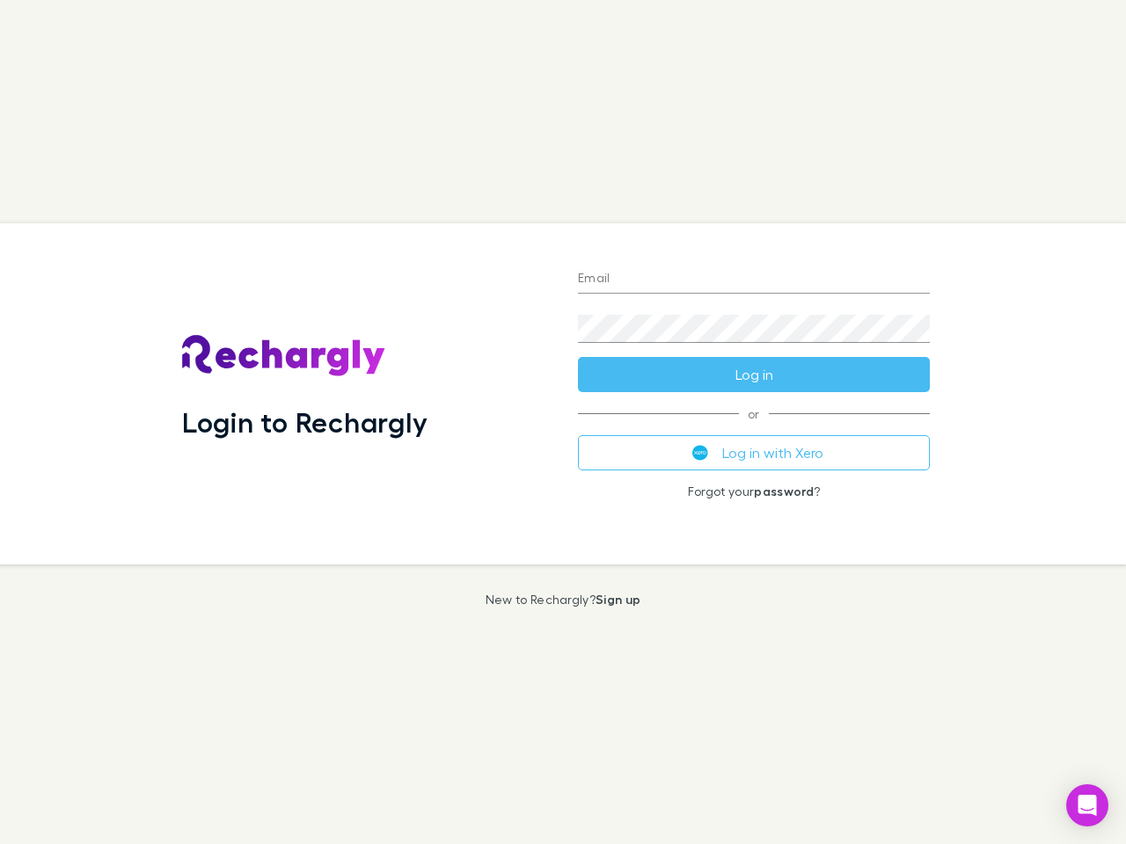
click at [563, 422] on div "Login to Rechargly" at bounding box center [366, 393] width 396 height 341
click at [754, 280] on input "Email" at bounding box center [754, 280] width 352 height 28
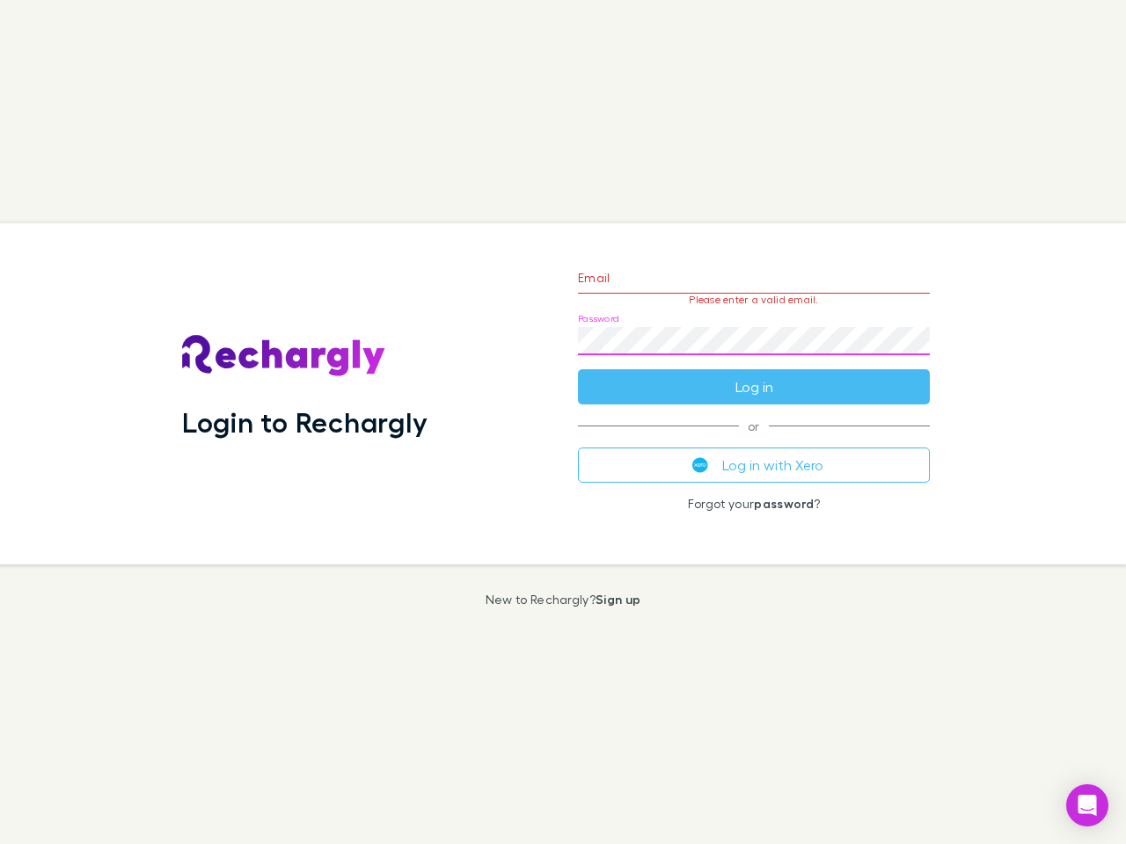
click at [754, 375] on form "Email Please enter a valid email. Password Log in" at bounding box center [754, 328] width 352 height 153
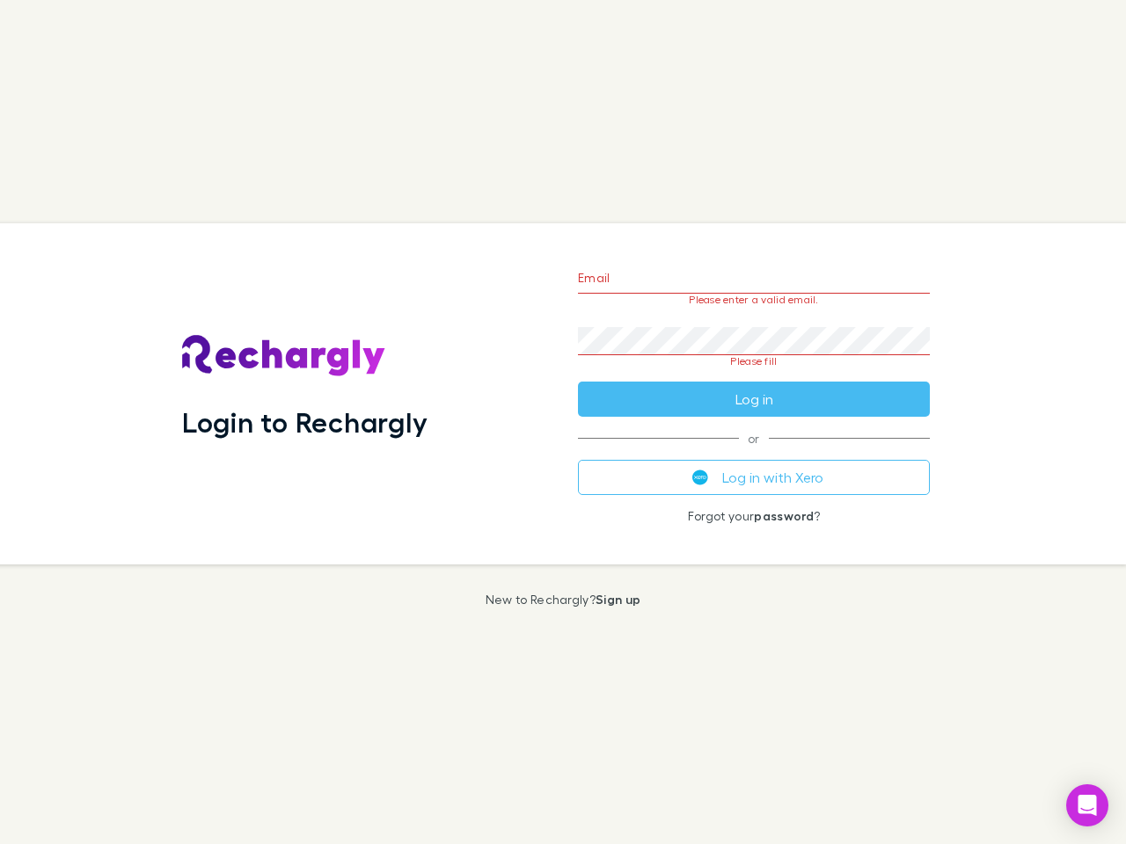
click at [754, 453] on div "Email Please enter a valid email. Password Please fill Log in or Log in with Xe…" at bounding box center [754, 393] width 380 height 341
click at [1087, 806] on icon "Open Intercom Messenger" at bounding box center [1087, 805] width 18 height 21
